Goal: Task Accomplishment & Management: Use online tool/utility

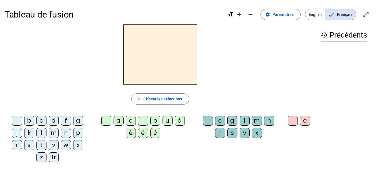
click at [15, 147] on div "r" at bounding box center [17, 145] width 10 height 10
click at [118, 120] on div "a" at bounding box center [119, 121] width 10 height 10
click at [231, 121] on div "g" at bounding box center [232, 121] width 10 height 10
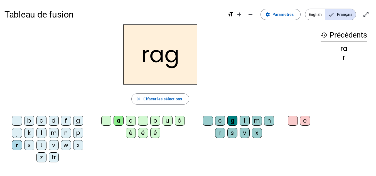
click at [307, 117] on div "e" at bounding box center [305, 121] width 10 height 10
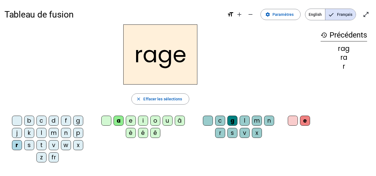
click at [241, 132] on div "v" at bounding box center [245, 133] width 10 height 10
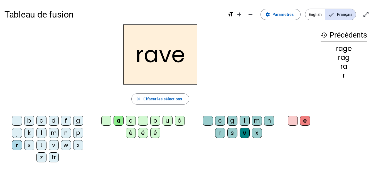
click at [27, 119] on div "b" at bounding box center [29, 121] width 10 height 10
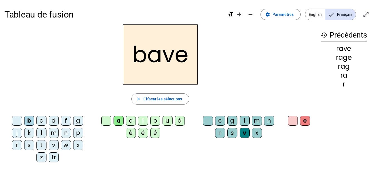
click at [75, 118] on div "g" at bounding box center [78, 121] width 10 height 10
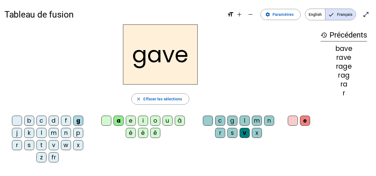
click at [36, 118] on div "c" at bounding box center [41, 121] width 10 height 10
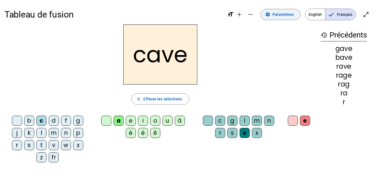
click at [280, 15] on span "Paramètres" at bounding box center [282, 14] width 21 height 7
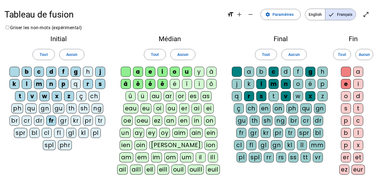
click at [320, 85] on div "p" at bounding box center [322, 84] width 10 height 10
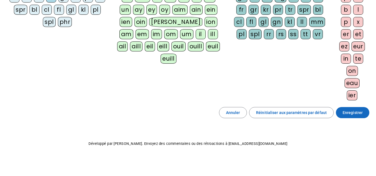
click at [353, 113] on span "Enregistrer" at bounding box center [352, 112] width 20 height 7
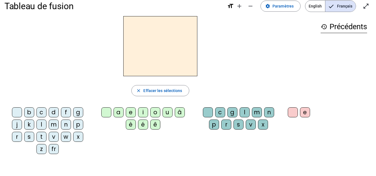
scroll to position [8, 0]
click at [39, 111] on div "c" at bounding box center [41, 113] width 10 height 10
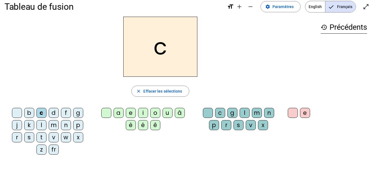
click at [116, 114] on div "a" at bounding box center [119, 113] width 10 height 10
click at [214, 127] on div "p" at bounding box center [214, 125] width 10 height 10
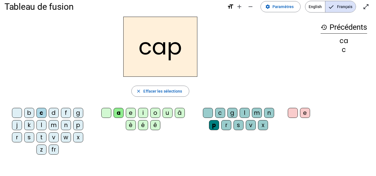
click at [306, 113] on div "e" at bounding box center [305, 113] width 10 height 10
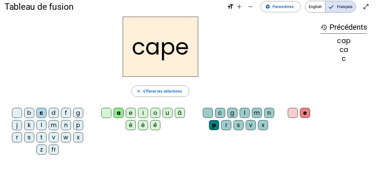
click at [228, 110] on div "g" at bounding box center [232, 113] width 10 height 10
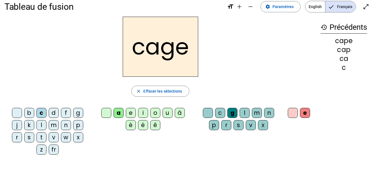
click at [66, 128] on div "n" at bounding box center [66, 125] width 10 height 10
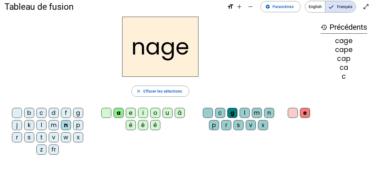
click at [79, 126] on div "p" at bounding box center [78, 125] width 10 height 10
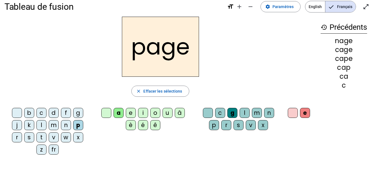
click at [30, 137] on div "s" at bounding box center [29, 137] width 10 height 10
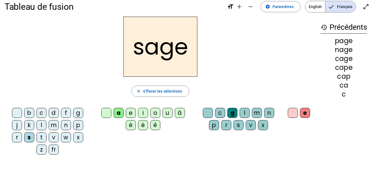
click at [214, 124] on div "p" at bounding box center [214, 125] width 10 height 10
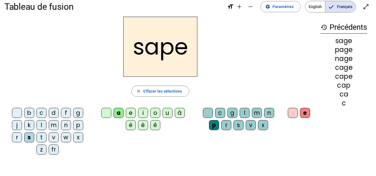
click at [40, 137] on div "t" at bounding box center [41, 137] width 10 height 10
